Goal: Transaction & Acquisition: Purchase product/service

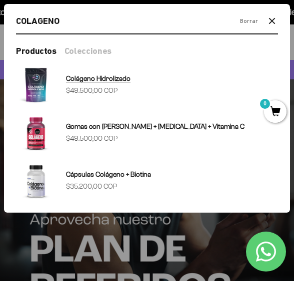
type input "COLAGENO"
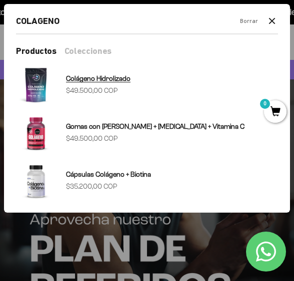
click at [77, 88] on sale-price "Precio de oferta $49.500,00 COP" at bounding box center [91, 90] width 51 height 11
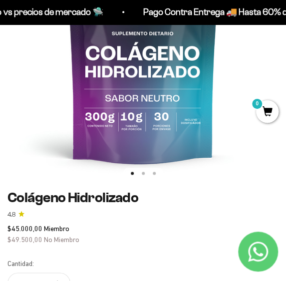
scroll to position [200, 0]
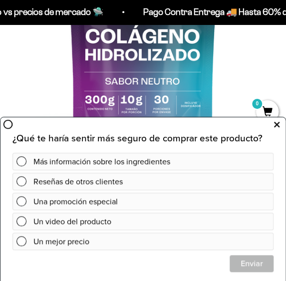
click at [276, 124] on icon at bounding box center [276, 124] width 5 height 13
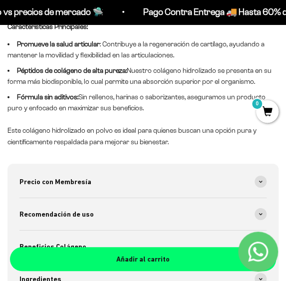
scroll to position [700, 0]
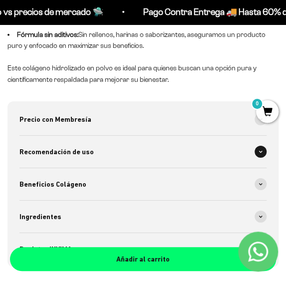
click at [137, 153] on div "Recomendación de uso" at bounding box center [142, 152] width 247 height 32
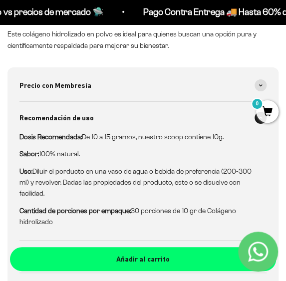
scroll to position [749, 0]
